Goal: Check status: Check status

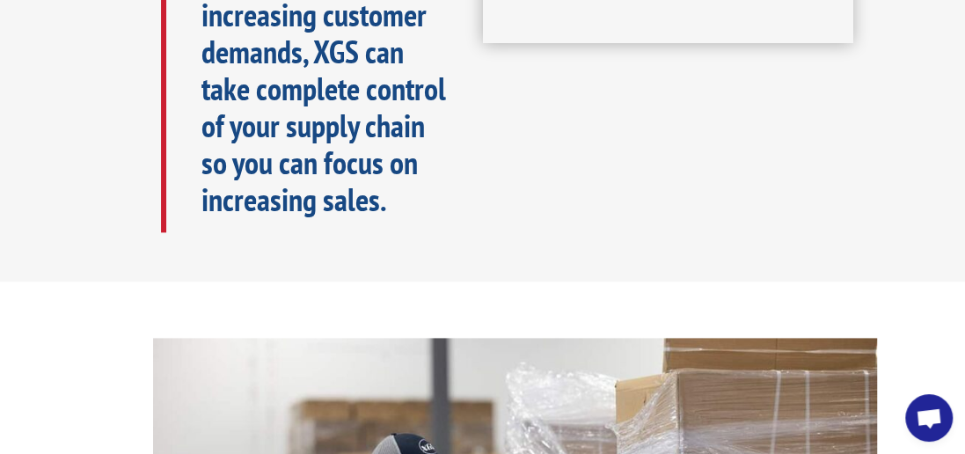
scroll to position [1071, 0]
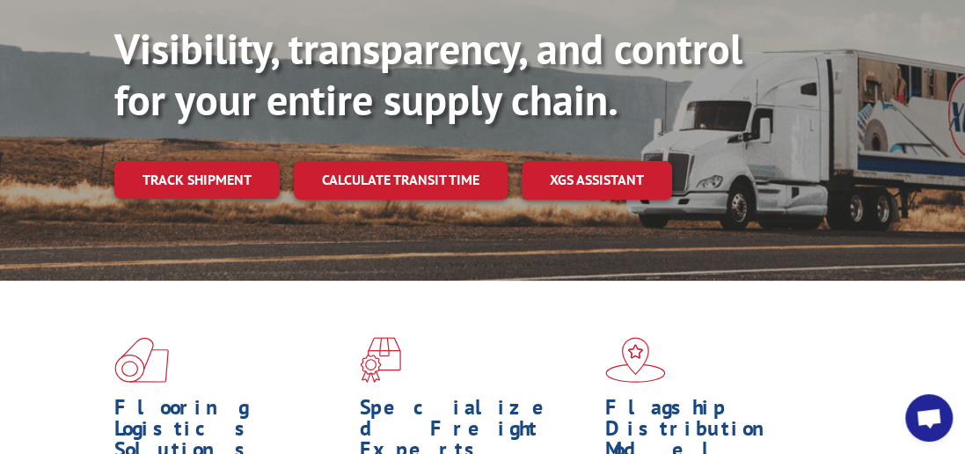
scroll to position [47, 0]
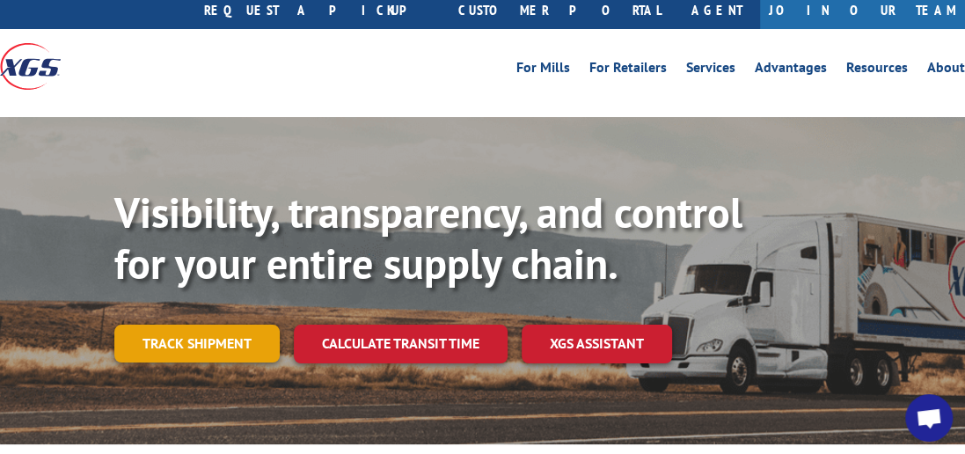
click at [222, 325] on link "Track shipment" at bounding box center [196, 343] width 165 height 37
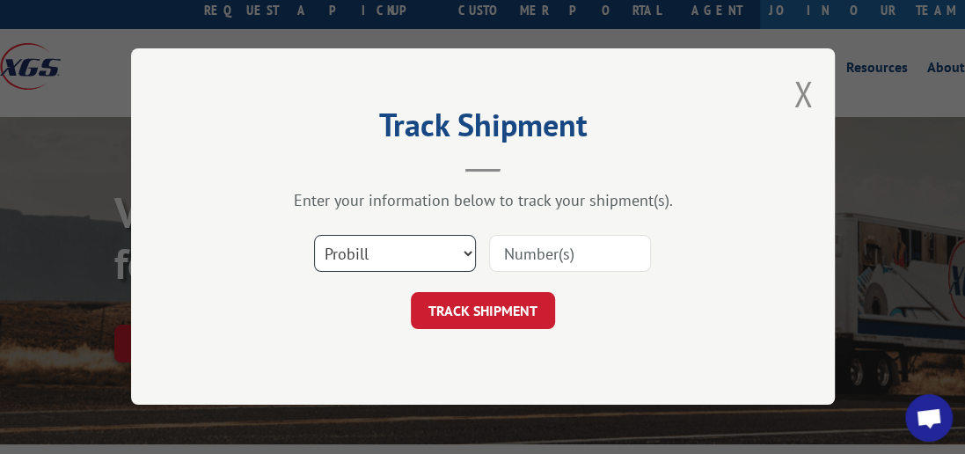
drag, startPoint x: 467, startPoint y: 254, endPoint x: 433, endPoint y: 267, distance: 36.8
click at [467, 254] on select "Select category... Probill BOL PO" at bounding box center [395, 254] width 162 height 37
select select "bol"
click at [314, 236] on select "Select category... Probill BOL PO" at bounding box center [395, 254] width 162 height 37
click at [613, 248] on input at bounding box center [570, 254] width 162 height 37
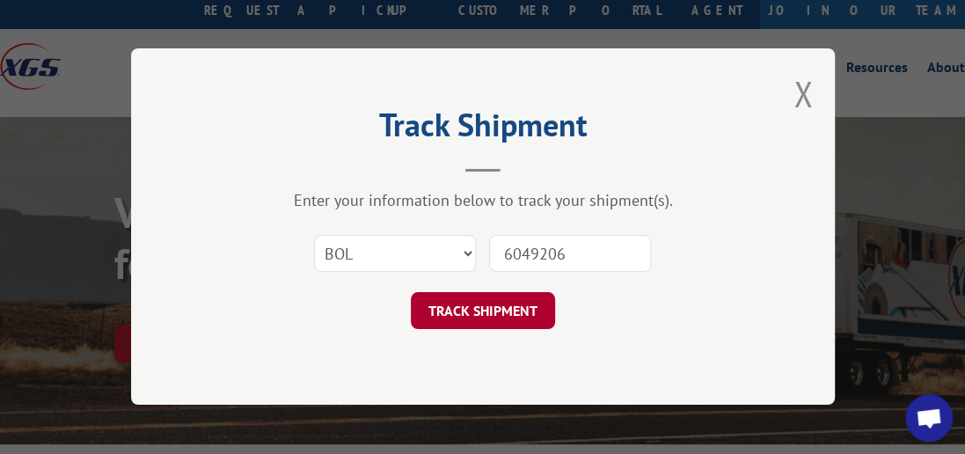
type input "6049206"
click at [520, 314] on button "TRACK SHIPMENT" at bounding box center [483, 311] width 144 height 37
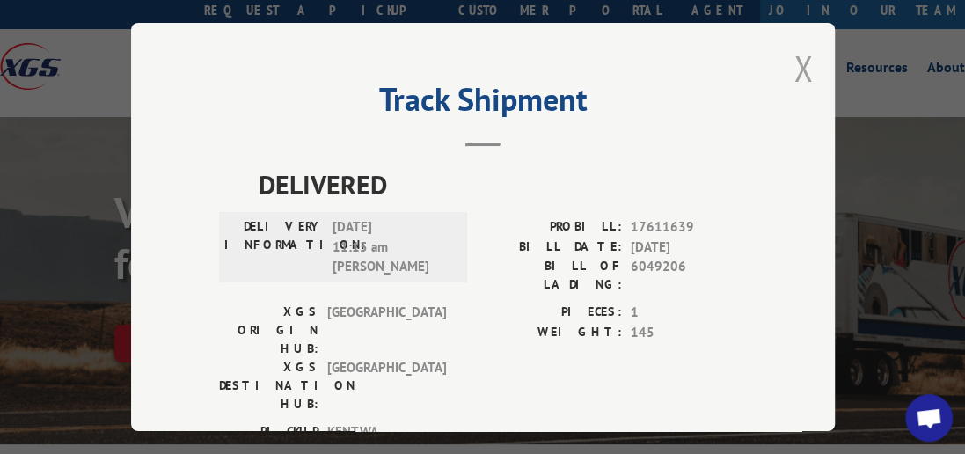
click at [796, 45] on button "Close modal" at bounding box center [802, 68] width 19 height 47
